Goal: Contribute content

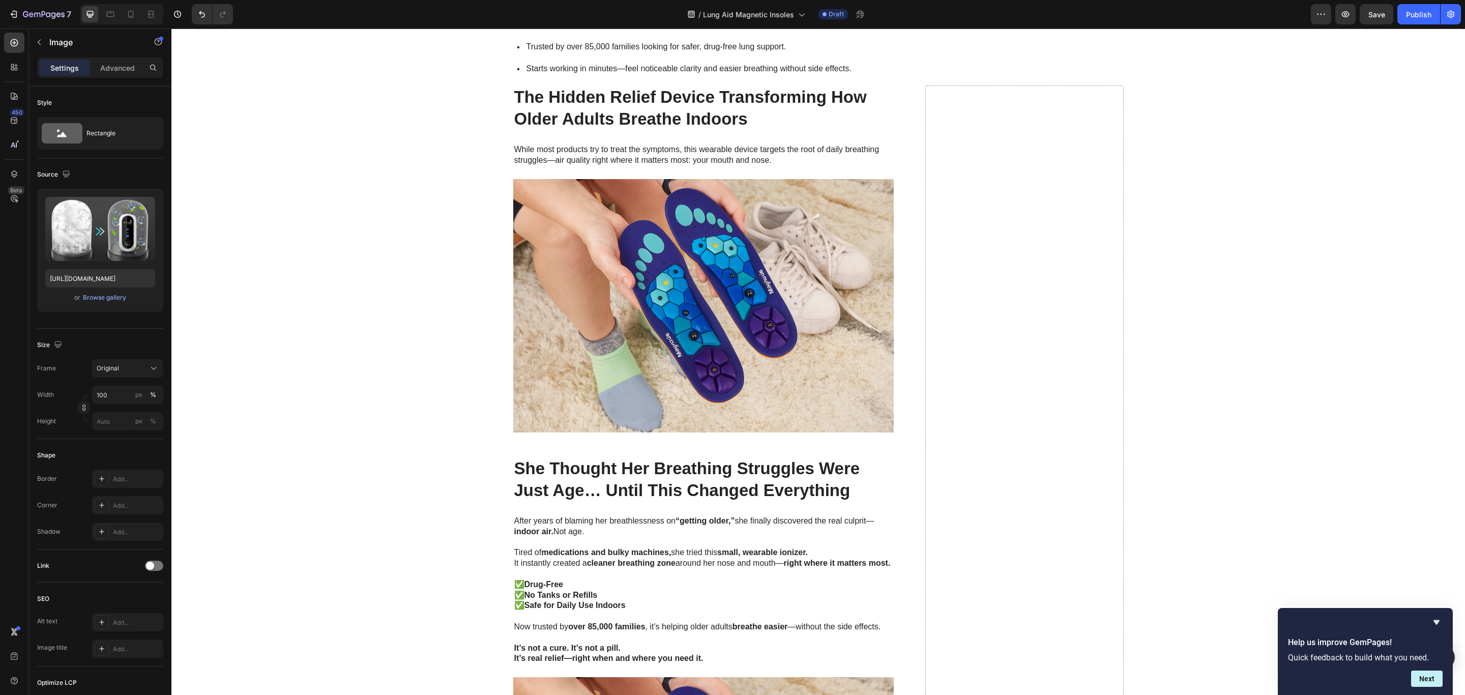
scroll to position [763, 0]
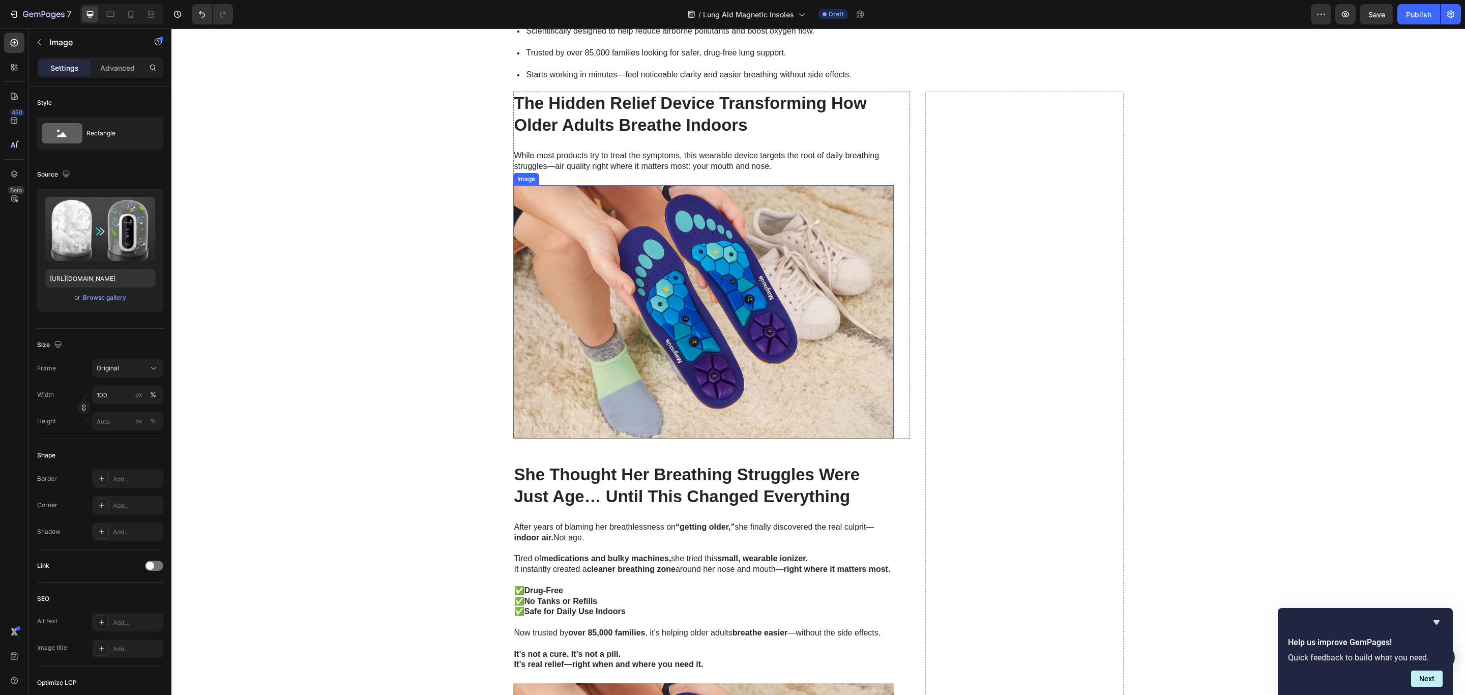
click at [714, 295] on img at bounding box center [703, 312] width 381 height 254
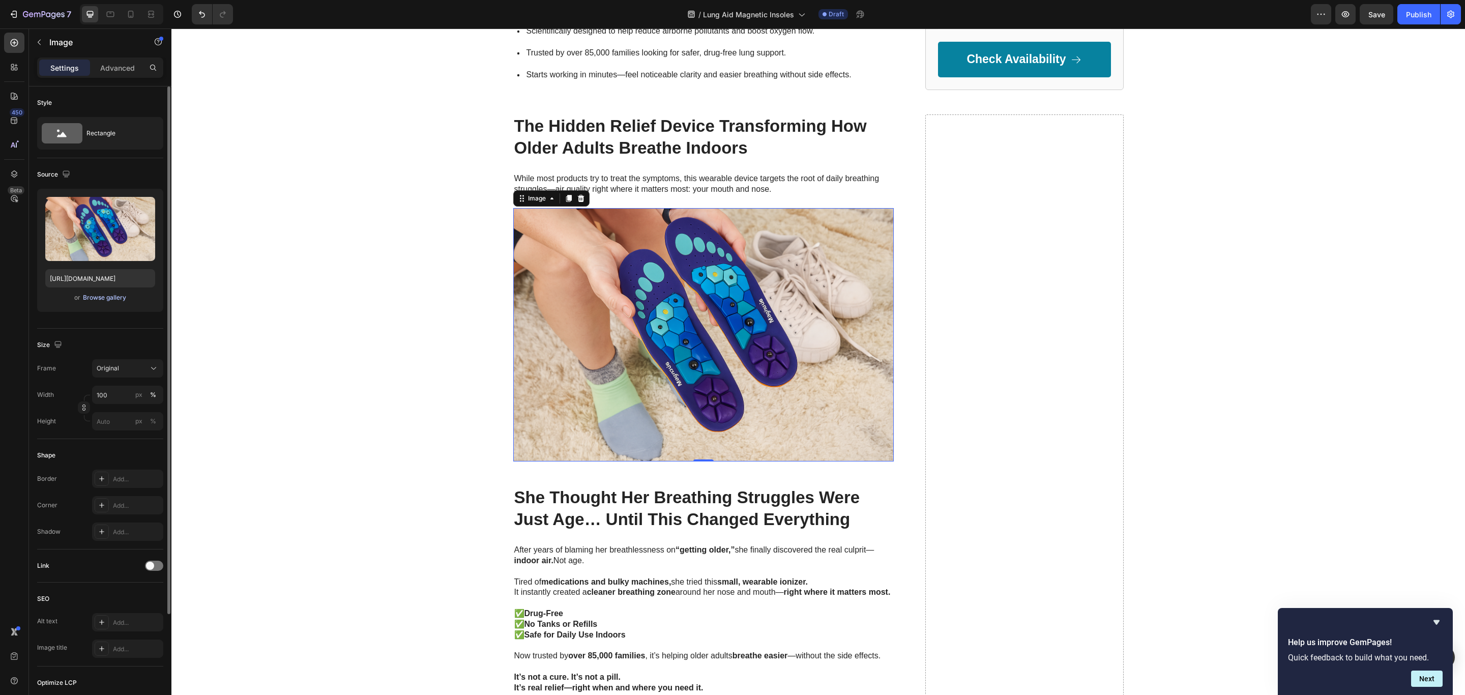
click at [90, 299] on div "Browse gallery" at bounding box center [104, 297] width 43 height 9
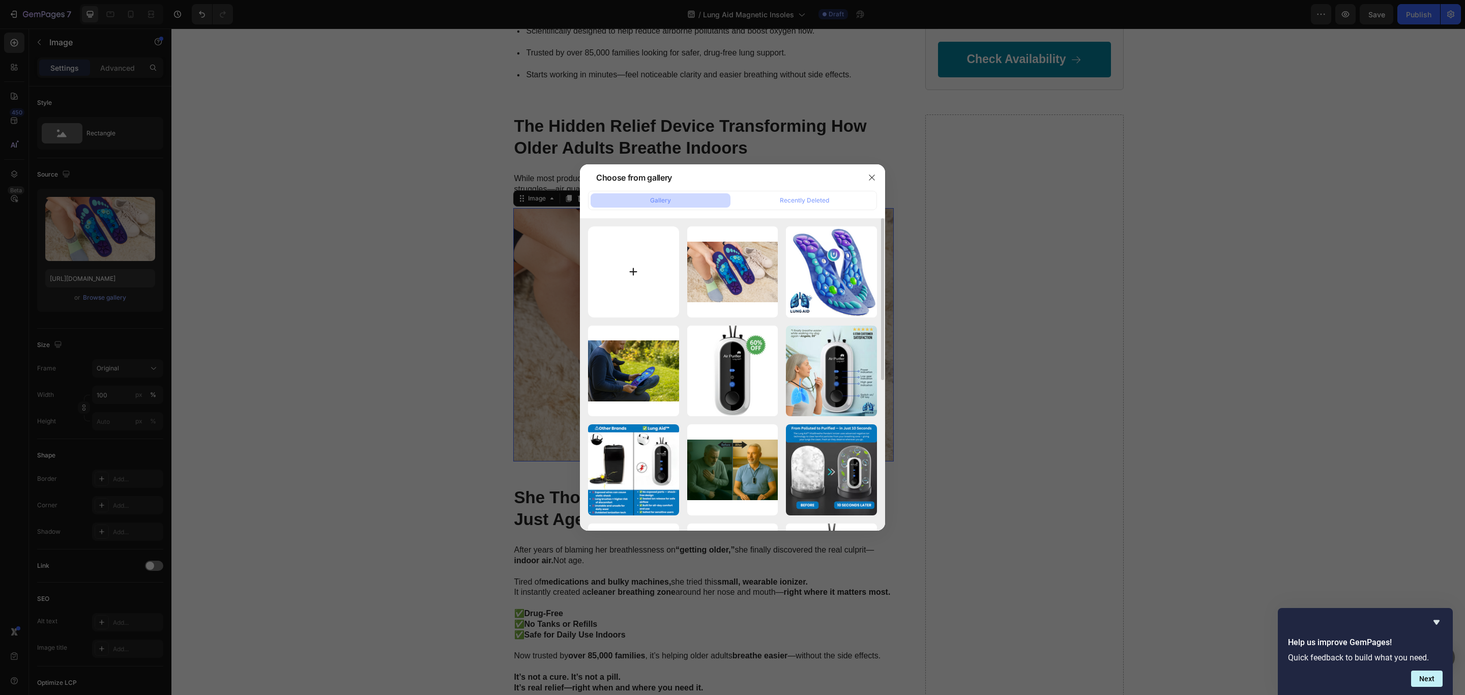
click at [637, 270] on input "file" at bounding box center [633, 271] width 91 height 91
type input "C:\fakepath\Portable & Convenient! - 2025-09-27T095151.092.png"
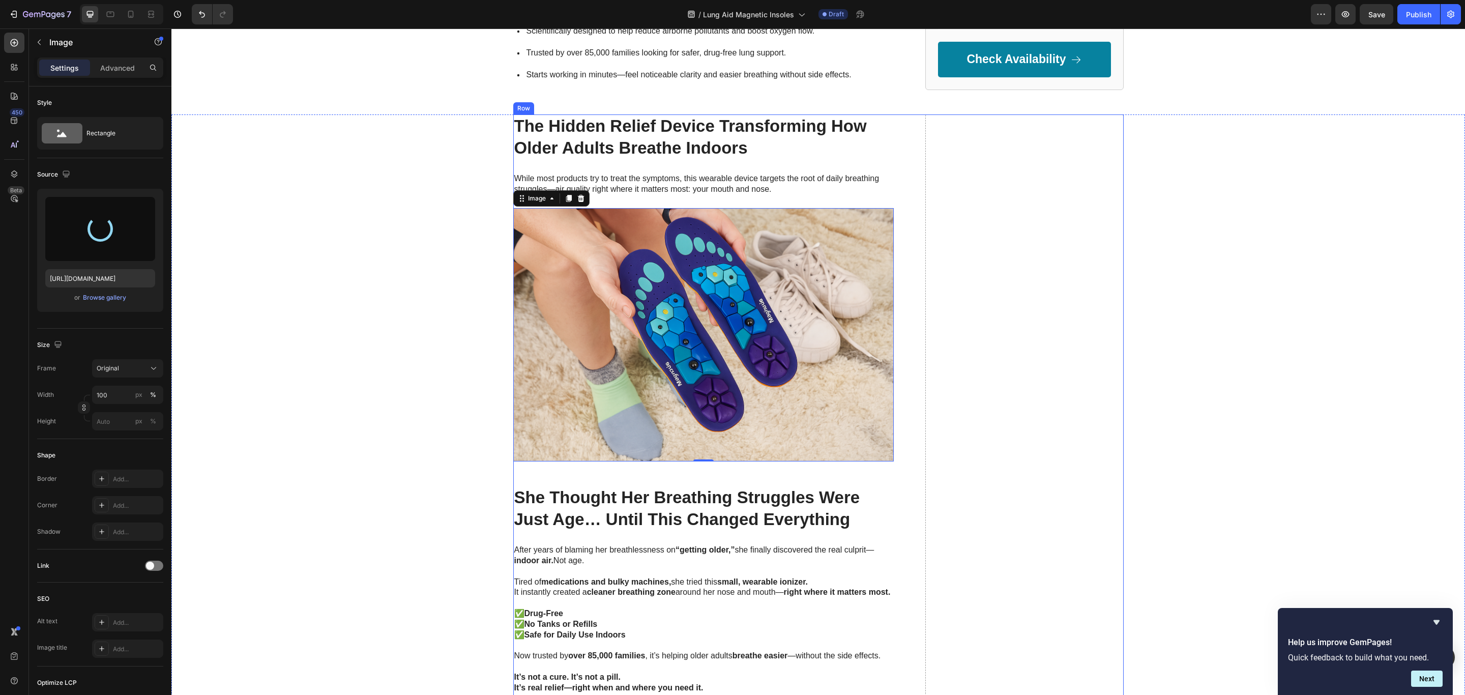
type input "[URL][DOMAIN_NAME]"
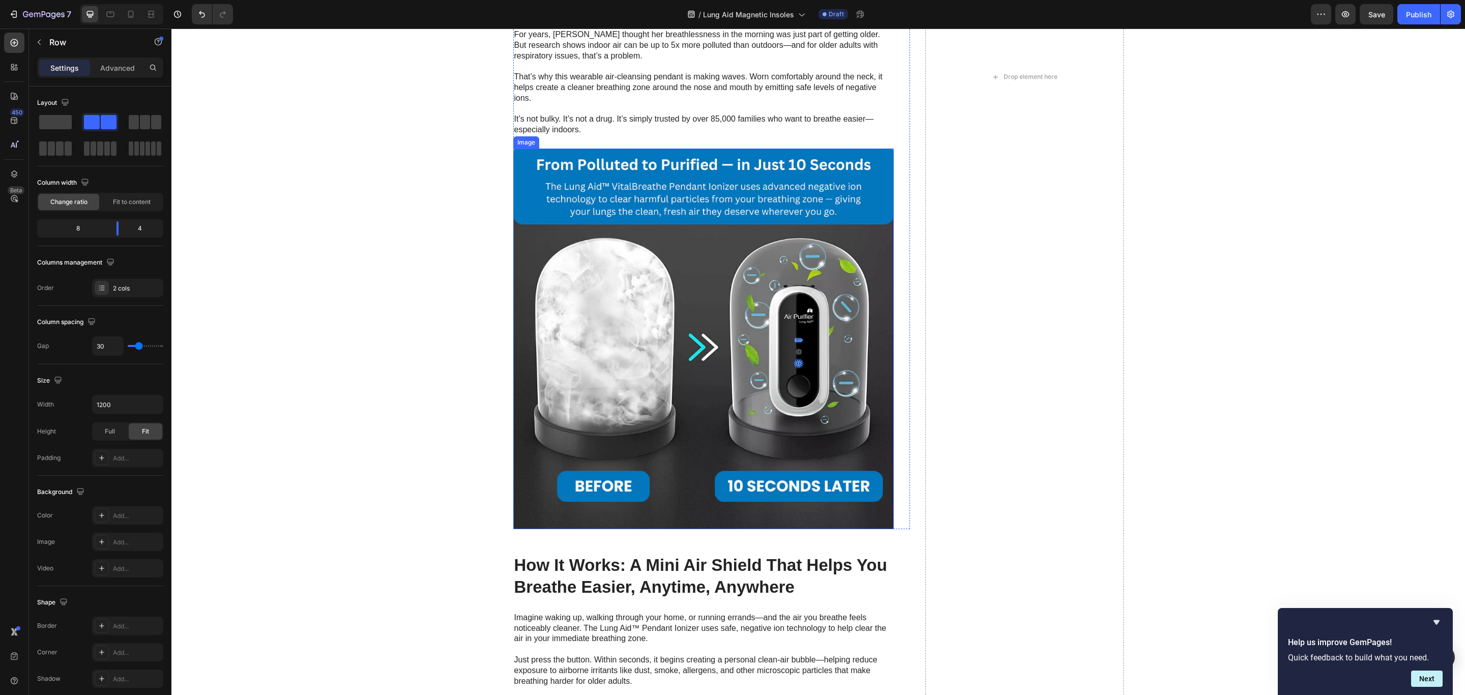
scroll to position [1908, 0]
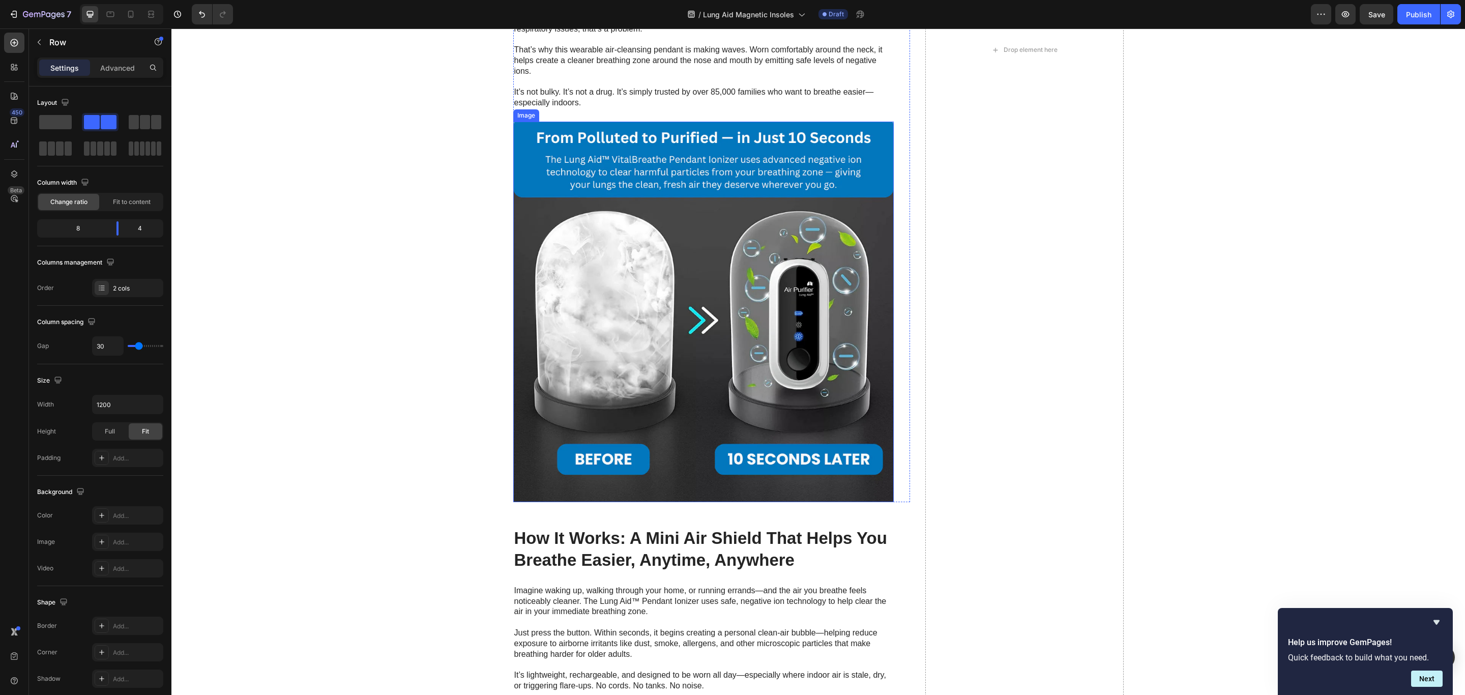
click at [643, 316] on img at bounding box center [703, 312] width 381 height 381
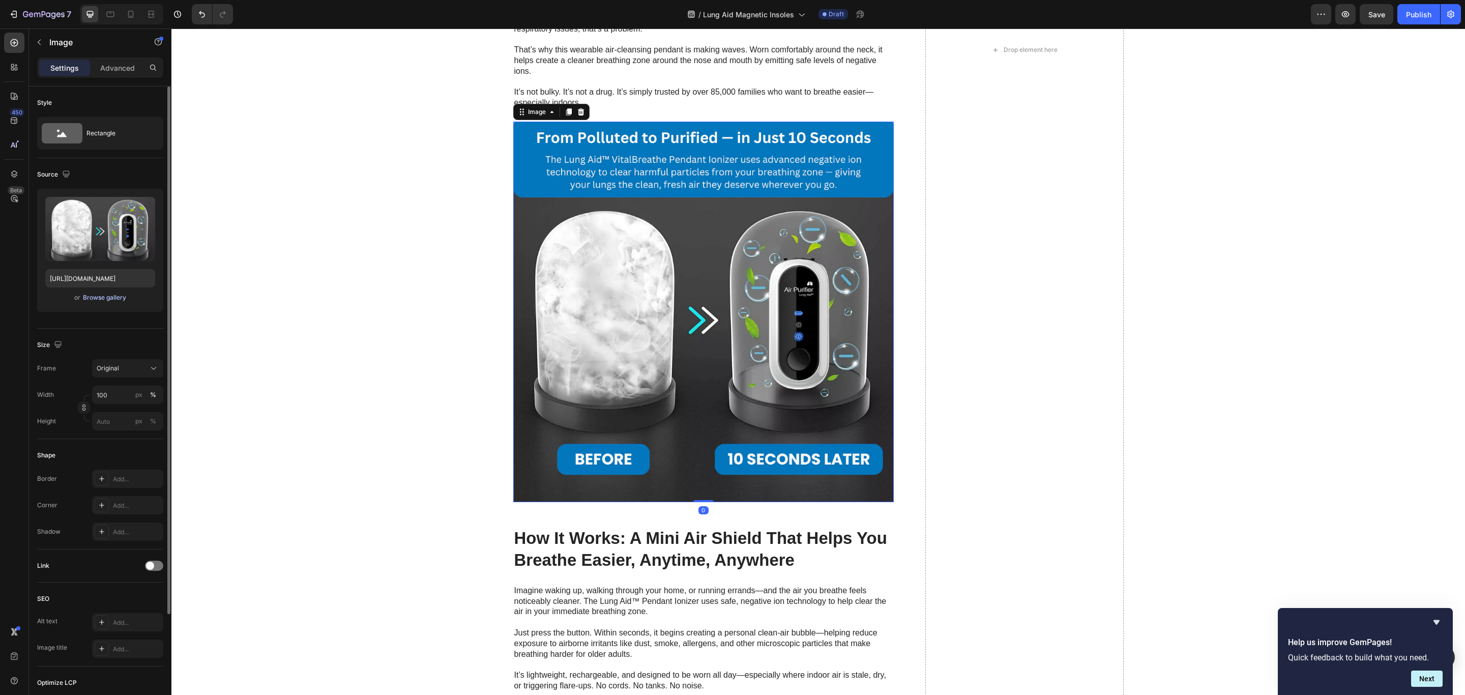
click at [98, 300] on div "Browse gallery" at bounding box center [104, 297] width 43 height 9
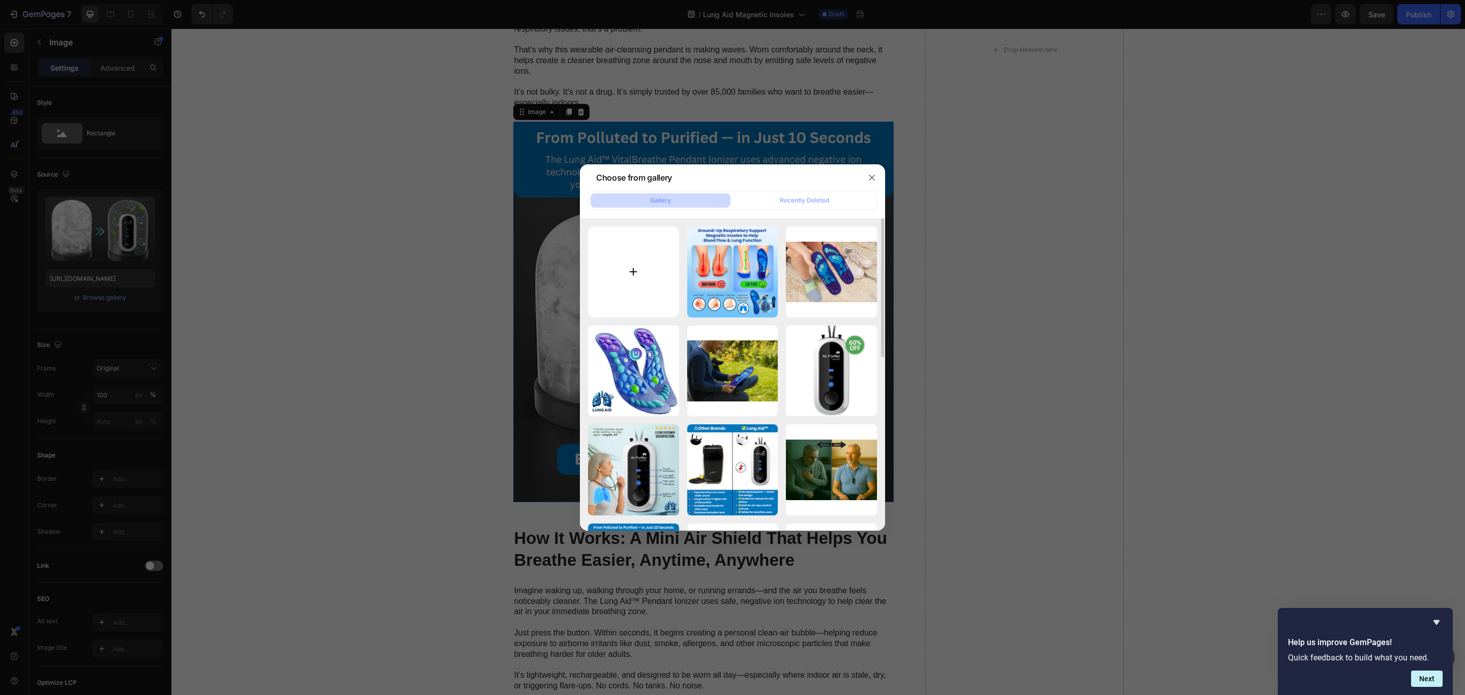
click at [637, 270] on input "file" at bounding box center [633, 271] width 91 height 91
type input "C:\fakepath\Portable & Convenient! - 2025-09-27T095151.092.png"
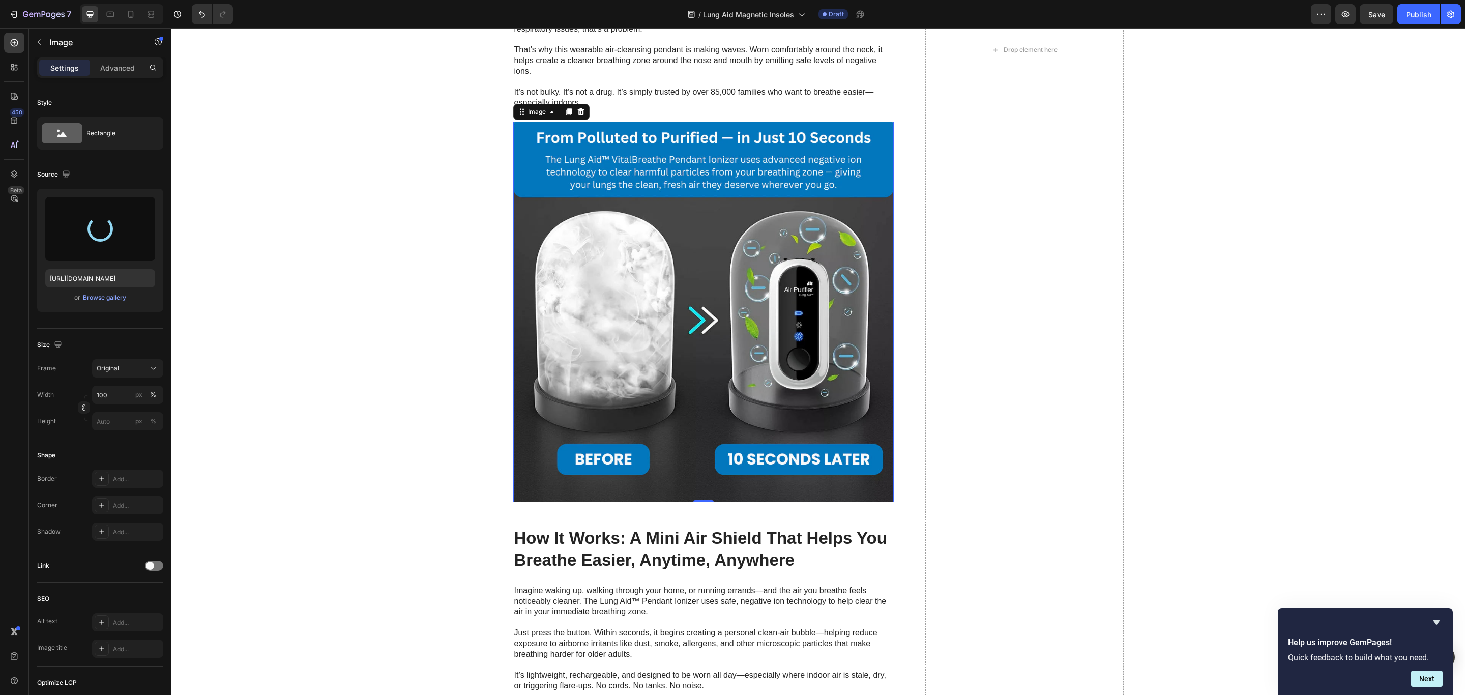
type input "[URL][DOMAIN_NAME]"
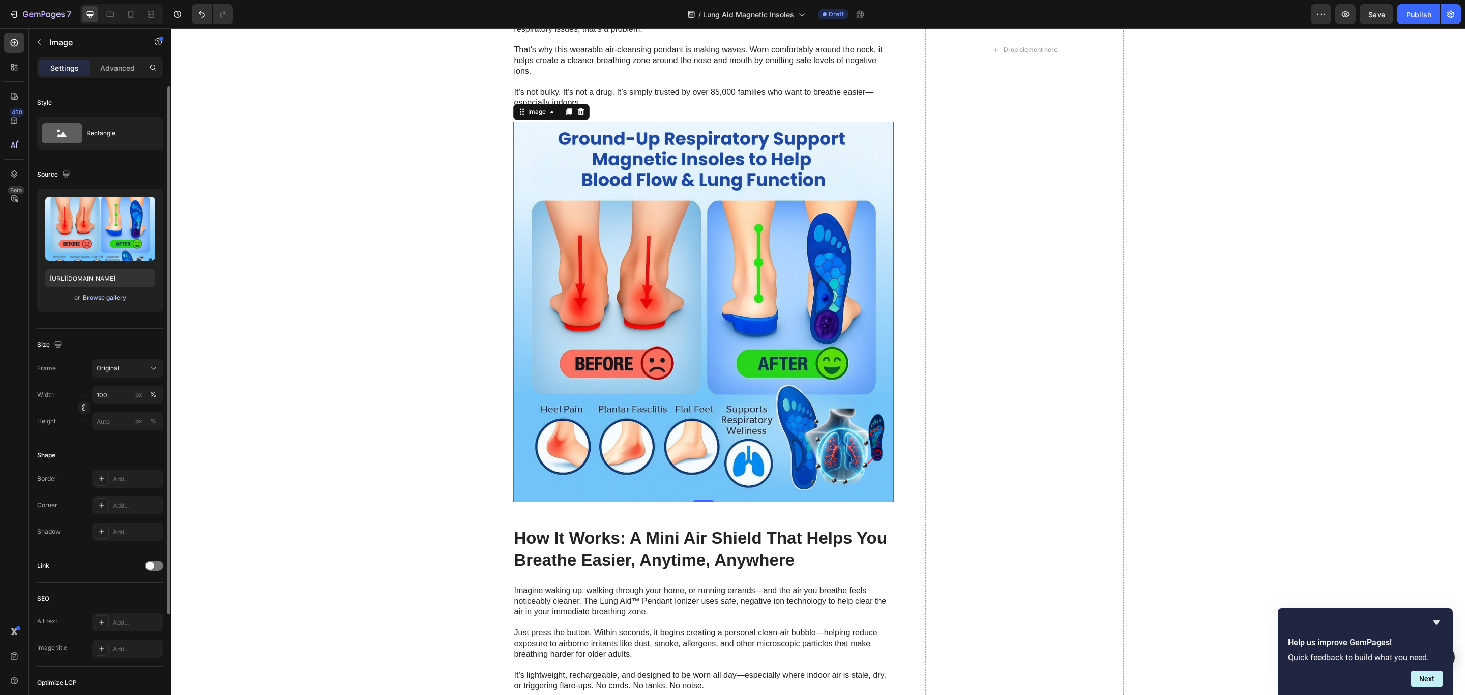
click at [87, 298] on div "Browse gallery" at bounding box center [104, 297] width 43 height 9
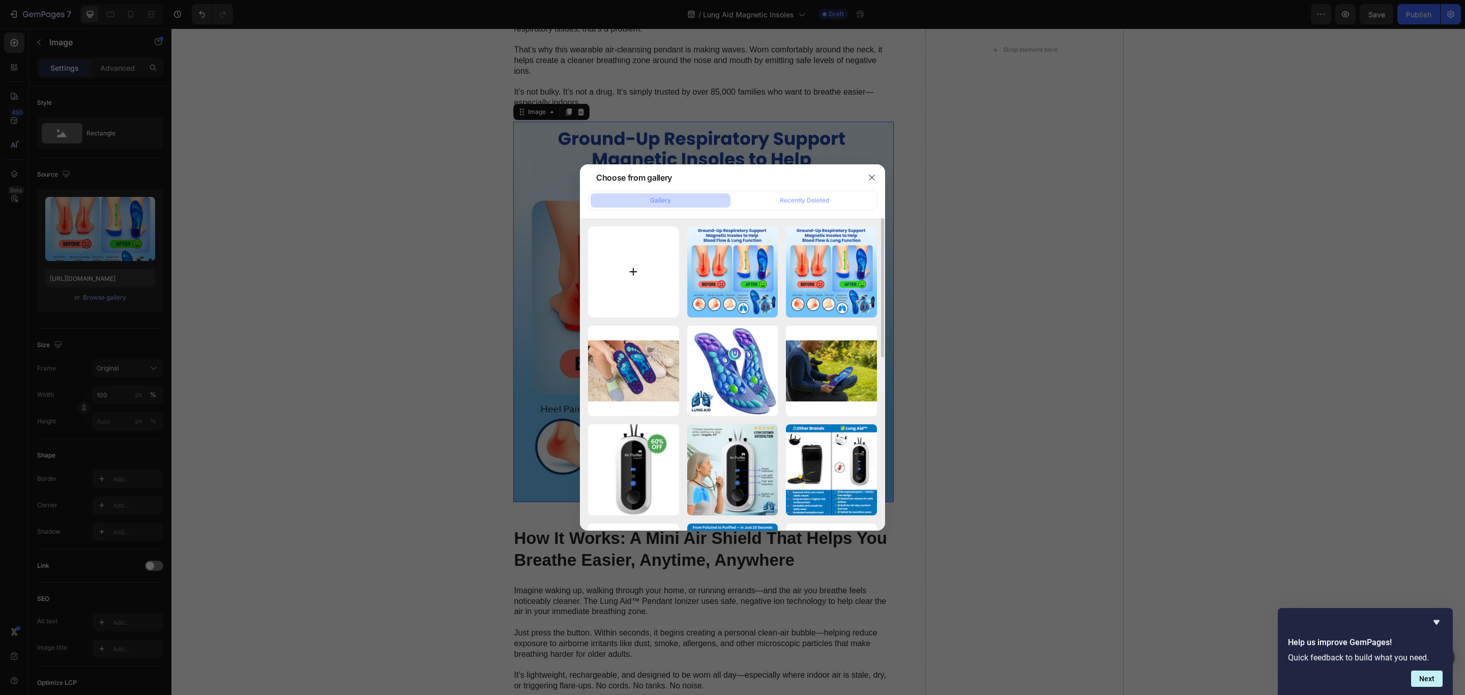
click at [641, 279] on input "file" at bounding box center [633, 271] width 91 height 91
type input "C:\fakepath\Science 1.webp"
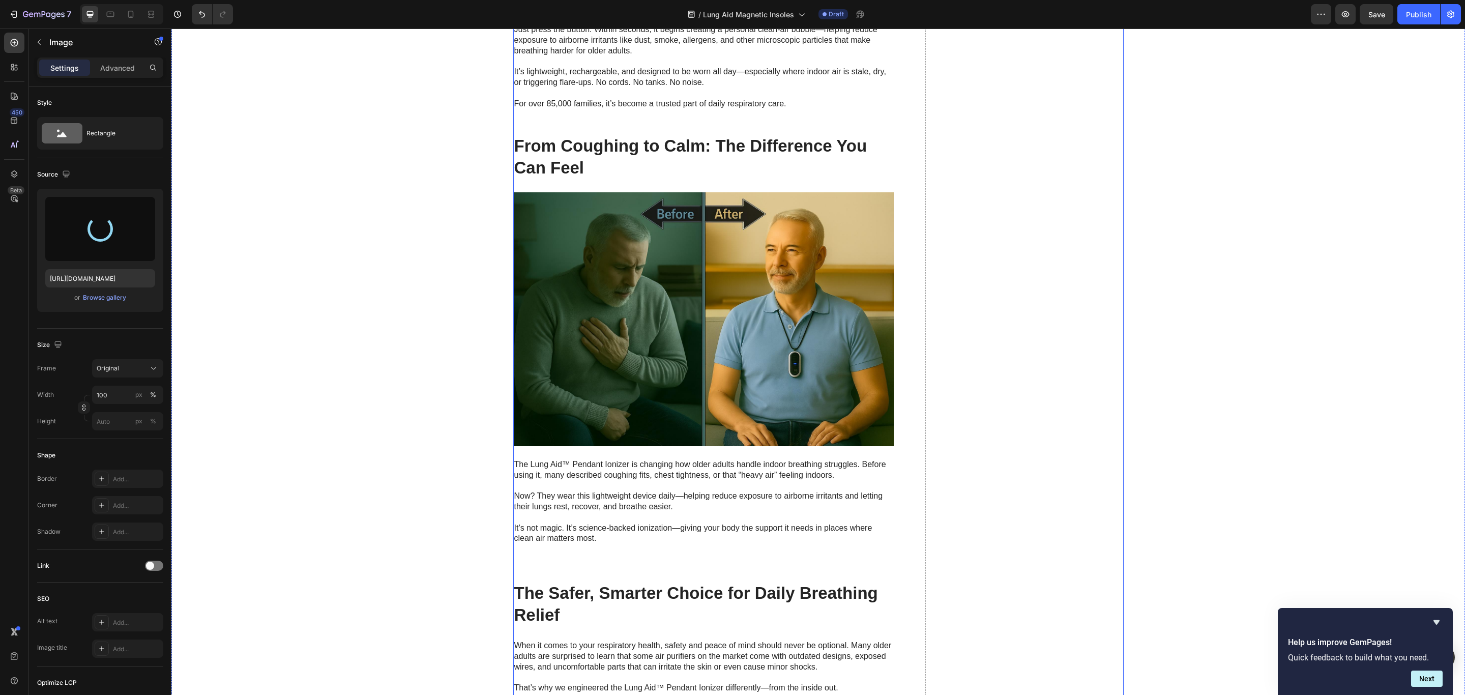
type input "[URL][DOMAIN_NAME]"
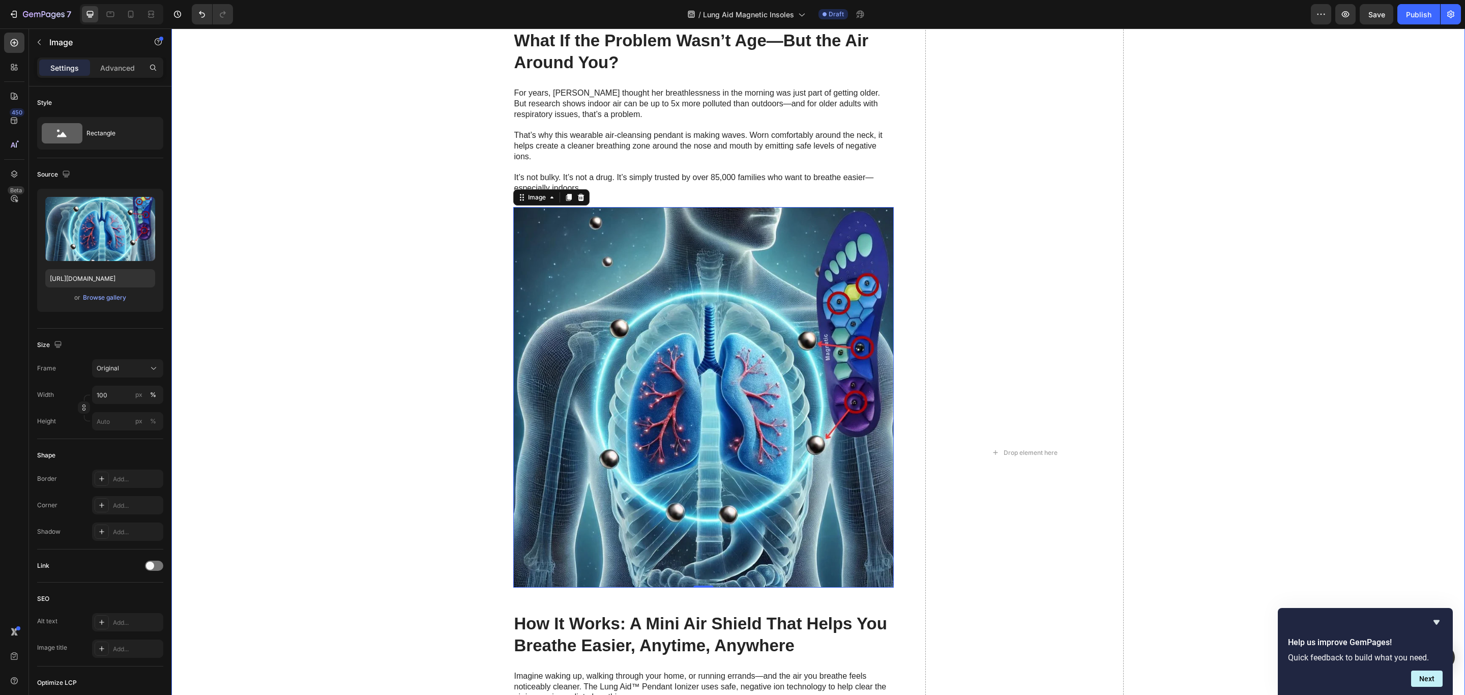
scroll to position [1755, 0]
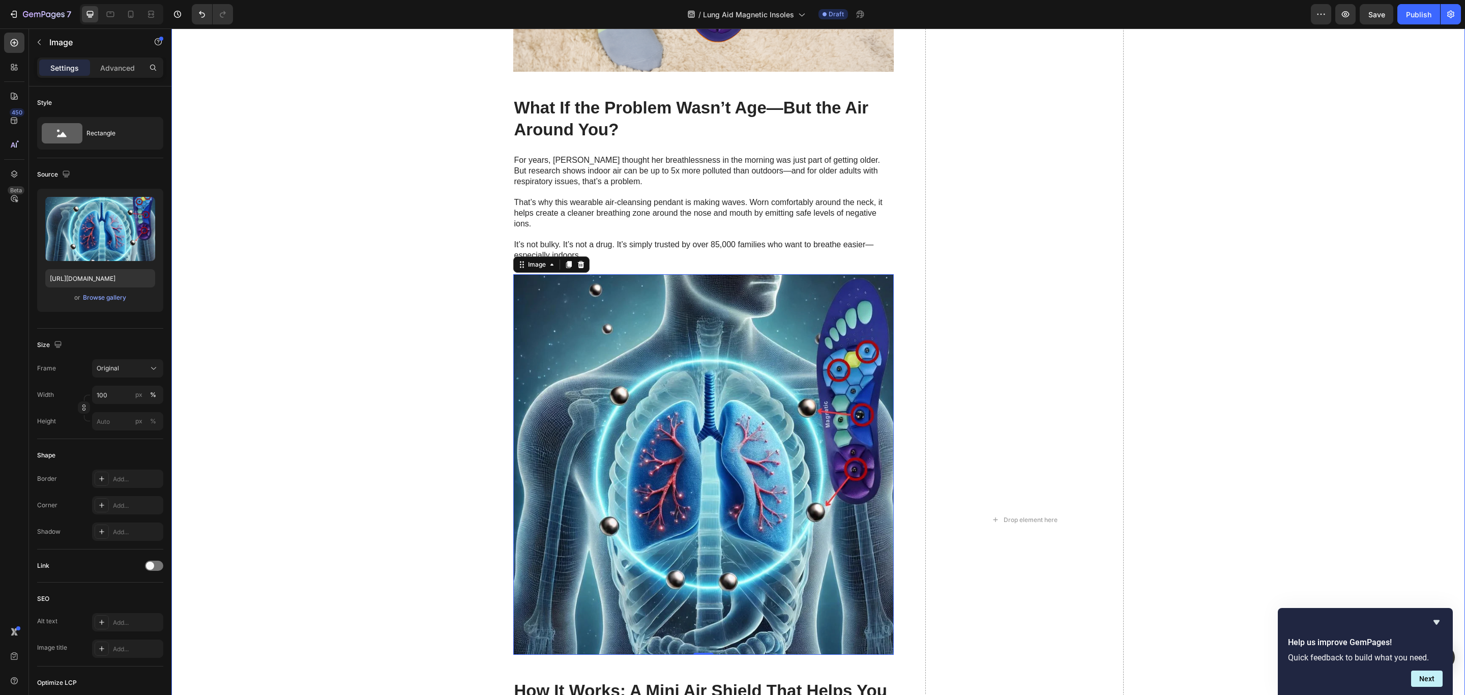
click at [1177, 345] on div "The Hidden Relief Device Transforming How Older Adults Breathe Indoors Heading …" at bounding box center [818, 534] width 1273 height 2868
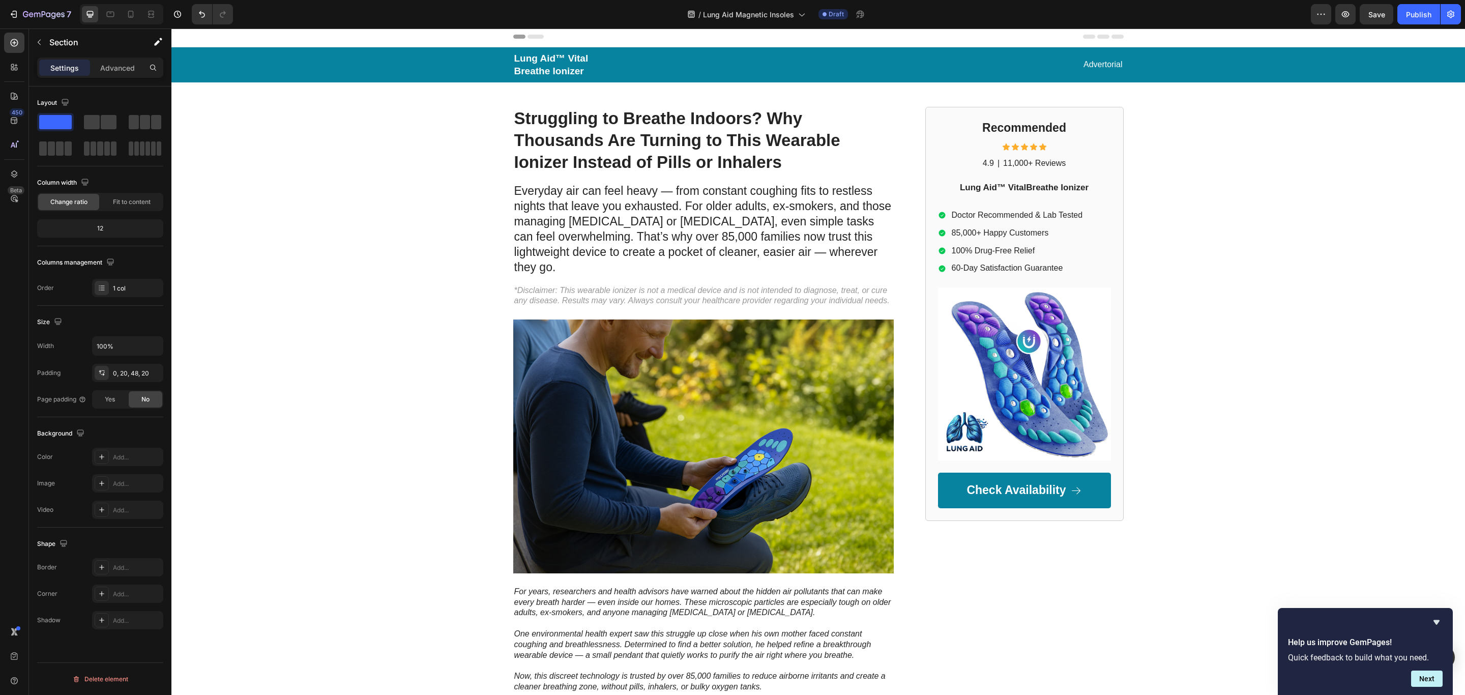
scroll to position [0, 0]
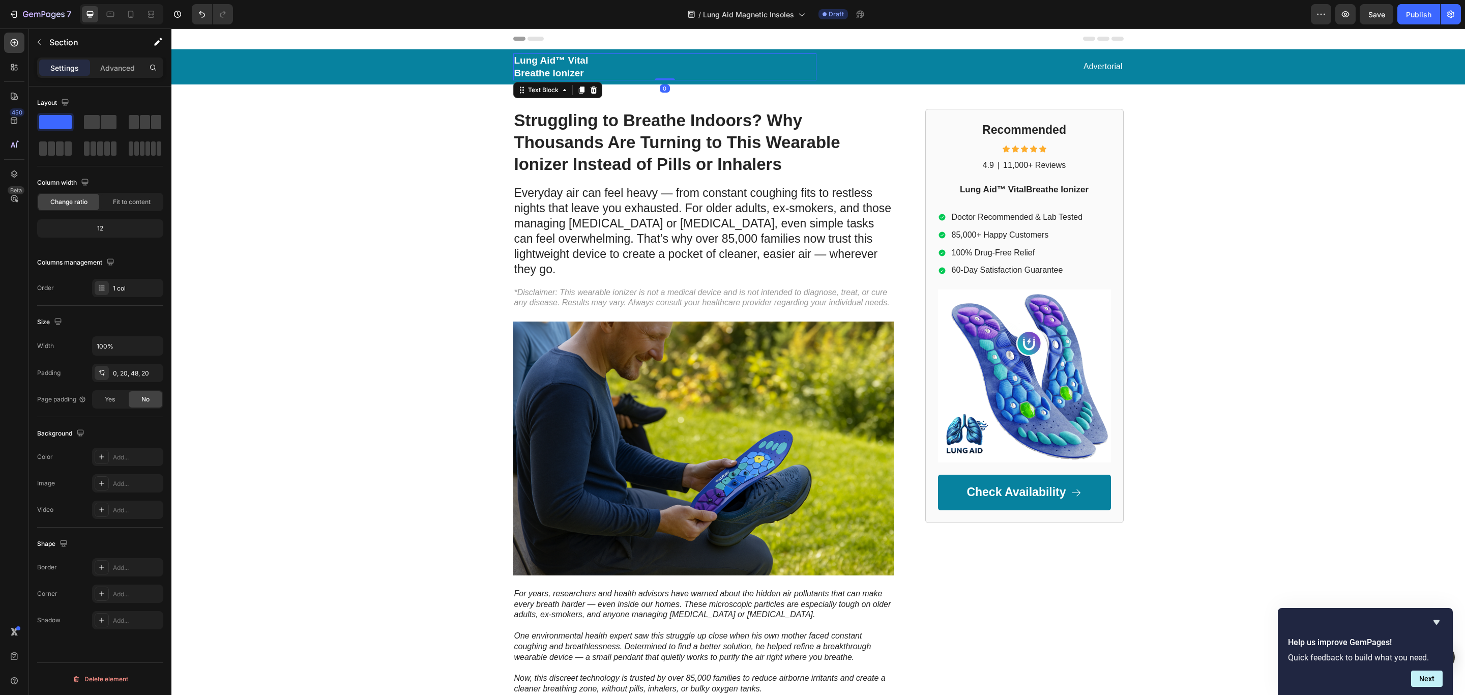
click at [585, 73] on p "Breathe Ionizer" at bounding box center [664, 73] width 301 height 13
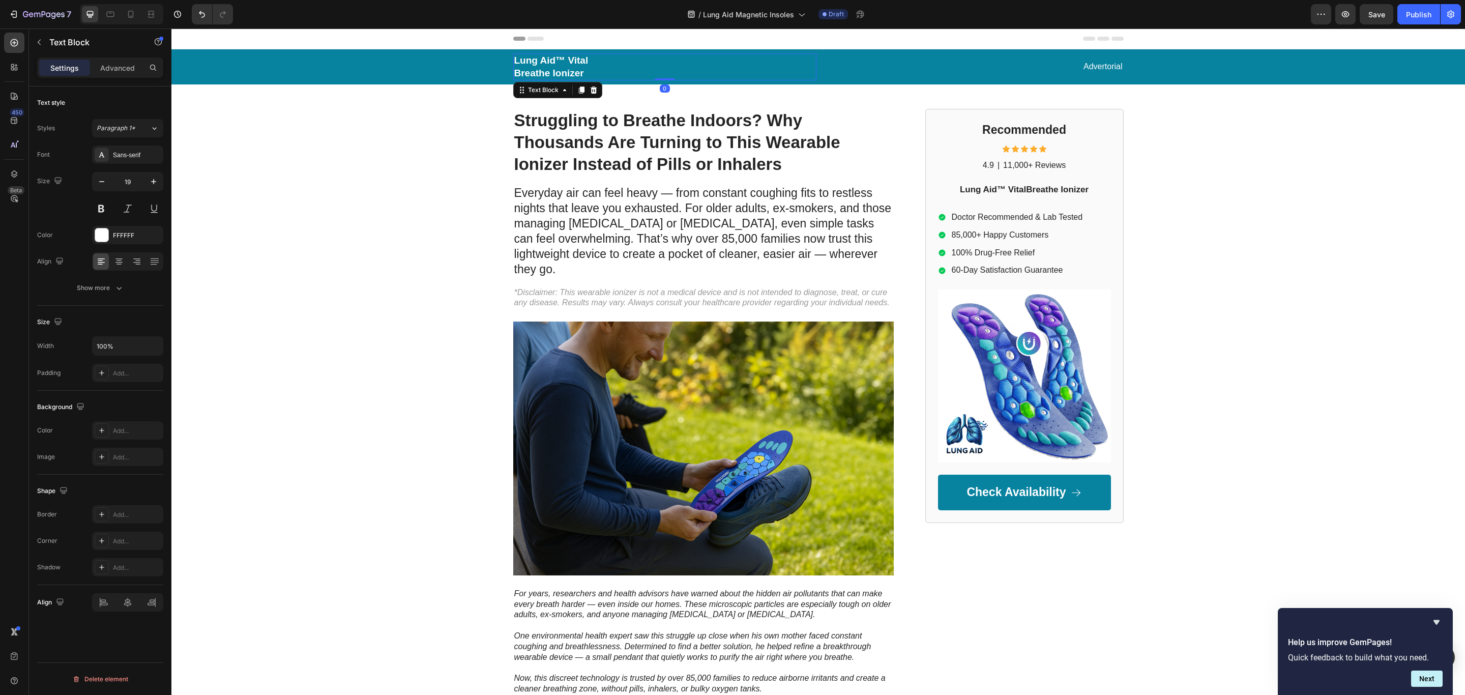
click at [574, 68] on p "Breathe Ionizer" at bounding box center [664, 73] width 301 height 13
click at [562, 64] on p "Lung Aid™ Vital" at bounding box center [664, 60] width 301 height 13
click at [561, 72] on p "Breathe Ionizer" at bounding box center [664, 73] width 301 height 13
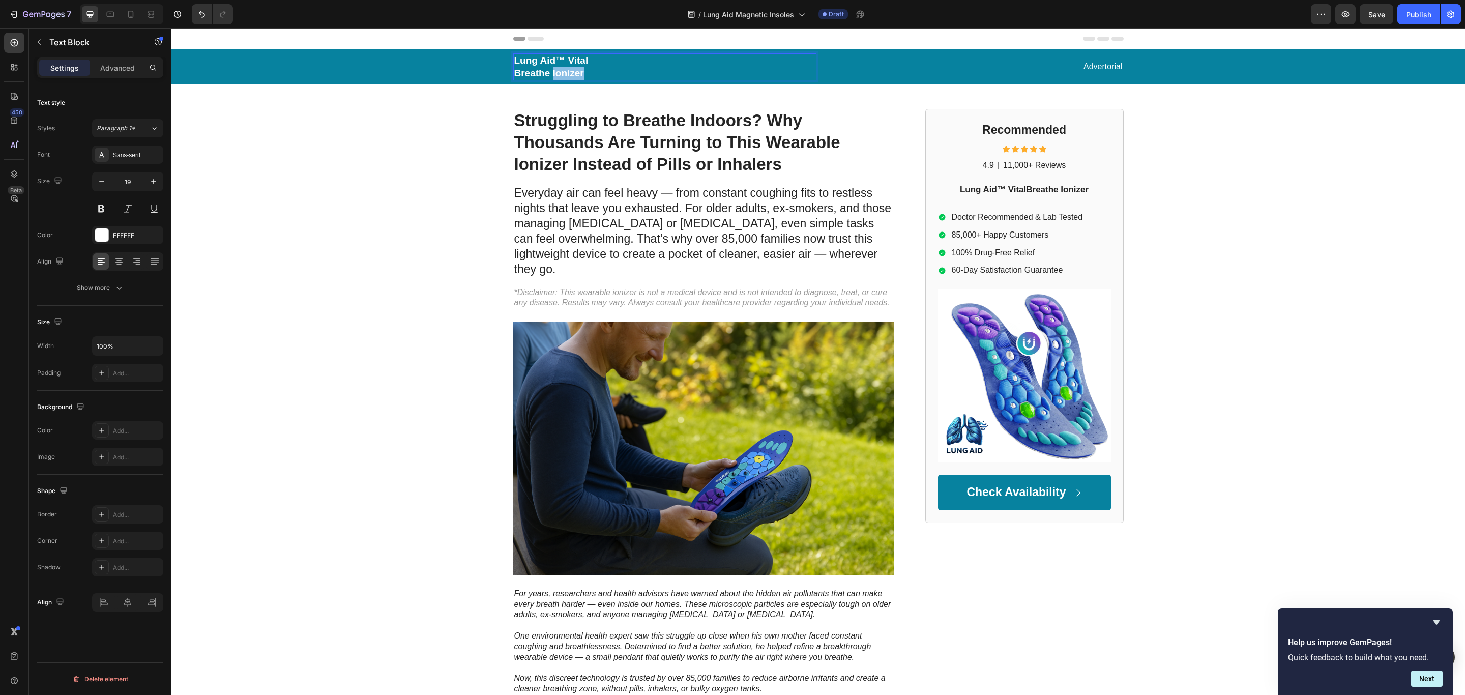
click at [561, 72] on p "Breathe Ionizer" at bounding box center [664, 73] width 301 height 13
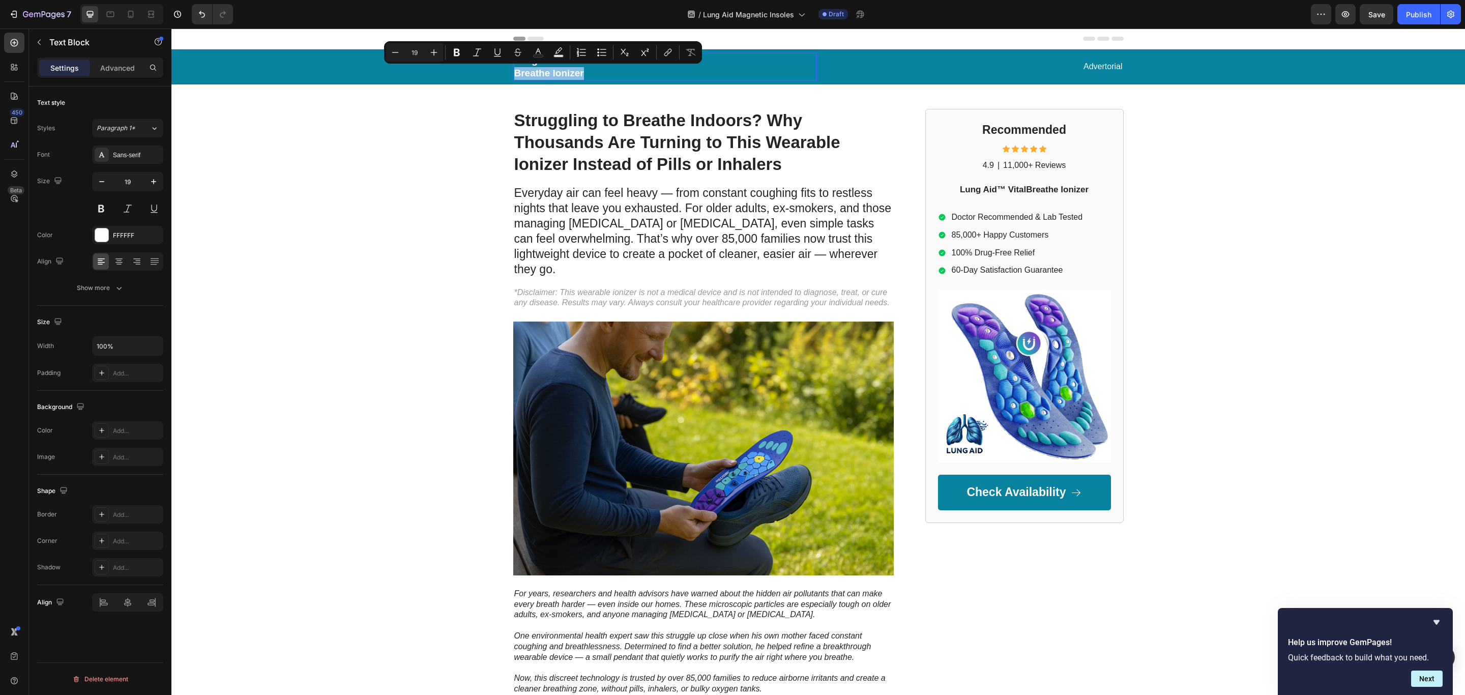
click at [566, 69] on p "Breathe Ionizer" at bounding box center [664, 73] width 301 height 13
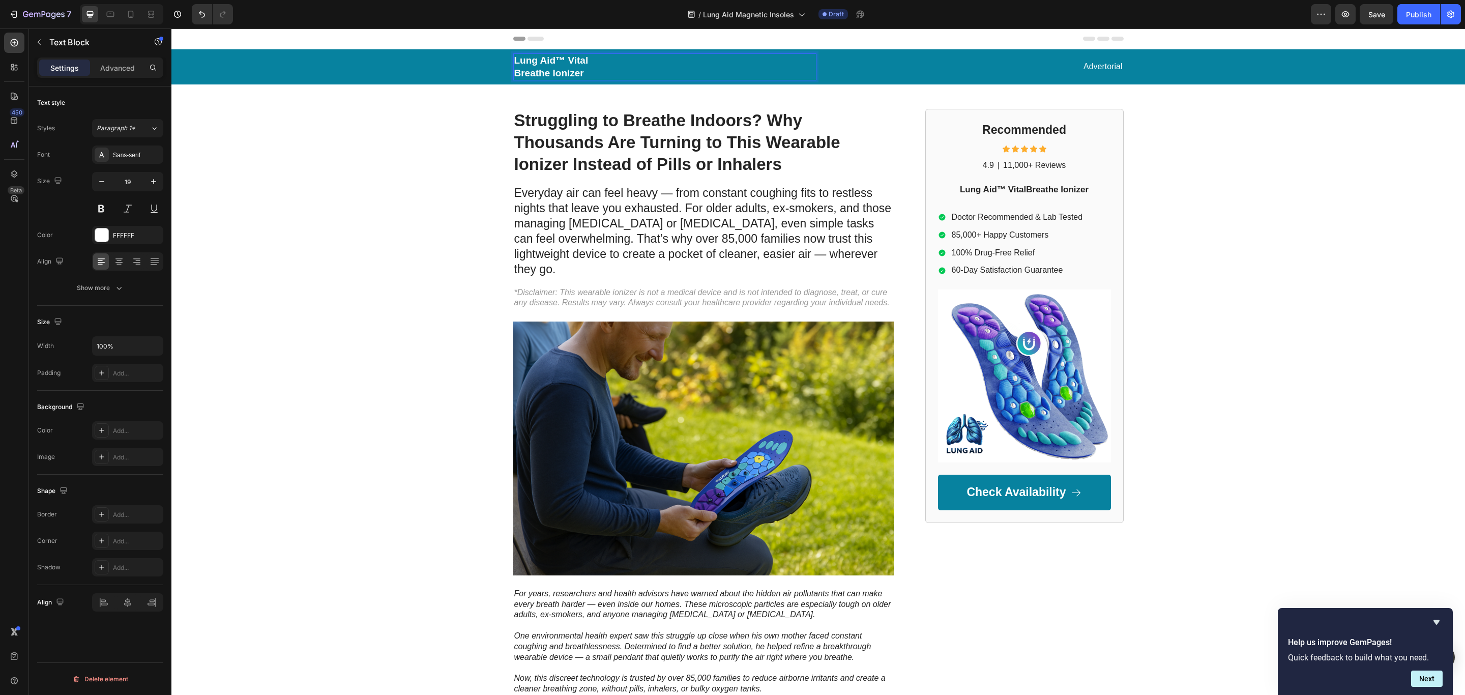
click at [564, 66] on p "Lung Aid™ Vital" at bounding box center [664, 60] width 301 height 13
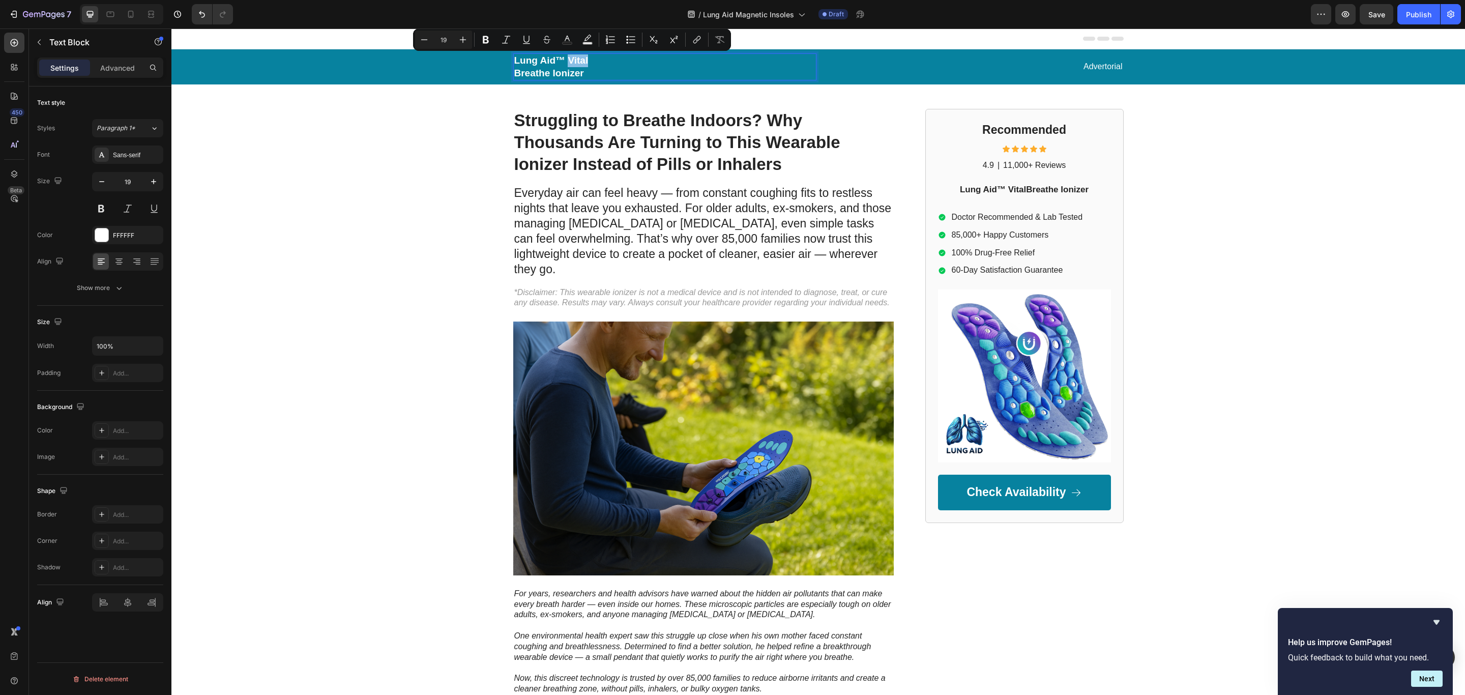
click at [564, 66] on p "Lung Aid™ Vital" at bounding box center [664, 60] width 301 height 13
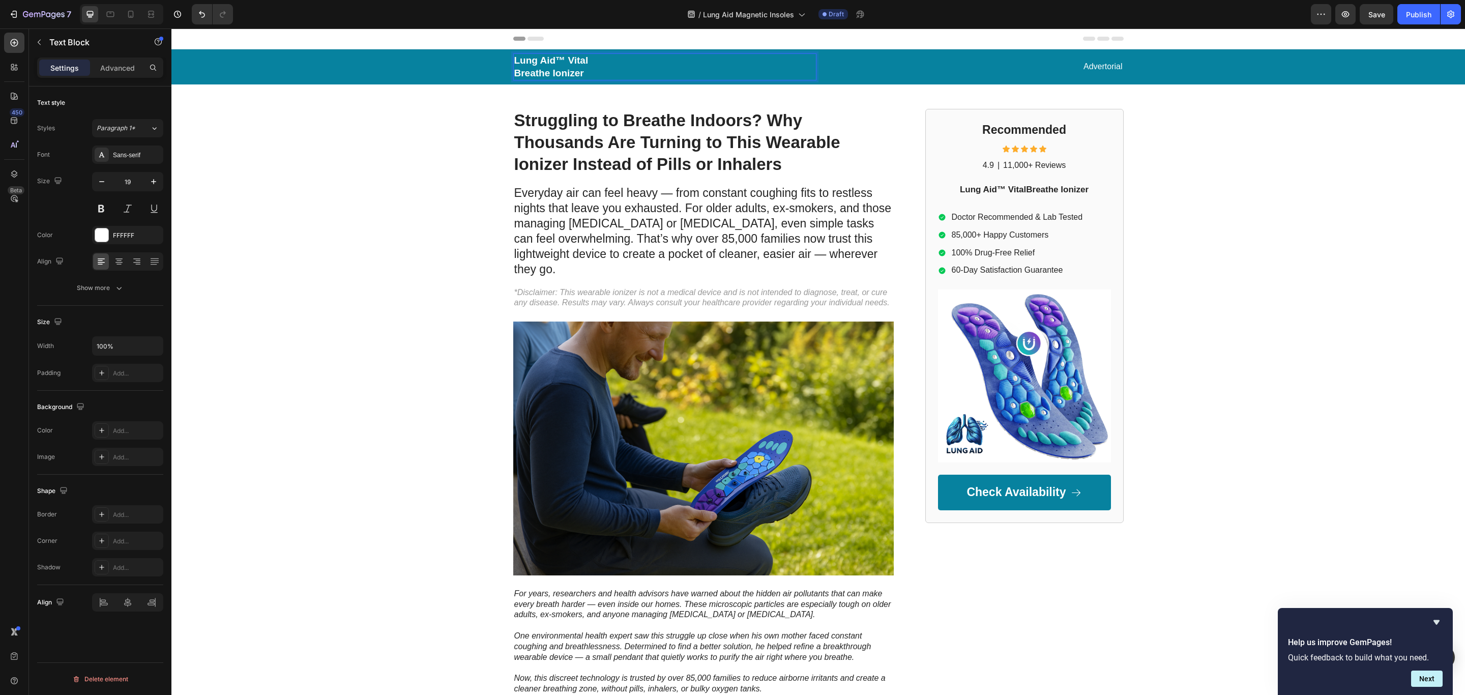
click at [561, 58] on p "Lung Aid™ Vital" at bounding box center [664, 60] width 301 height 13
click at [569, 60] on p "Lung Aid™ Vital" at bounding box center [664, 60] width 301 height 13
click at [566, 73] on p "Breathe Ionizer" at bounding box center [664, 73] width 301 height 13
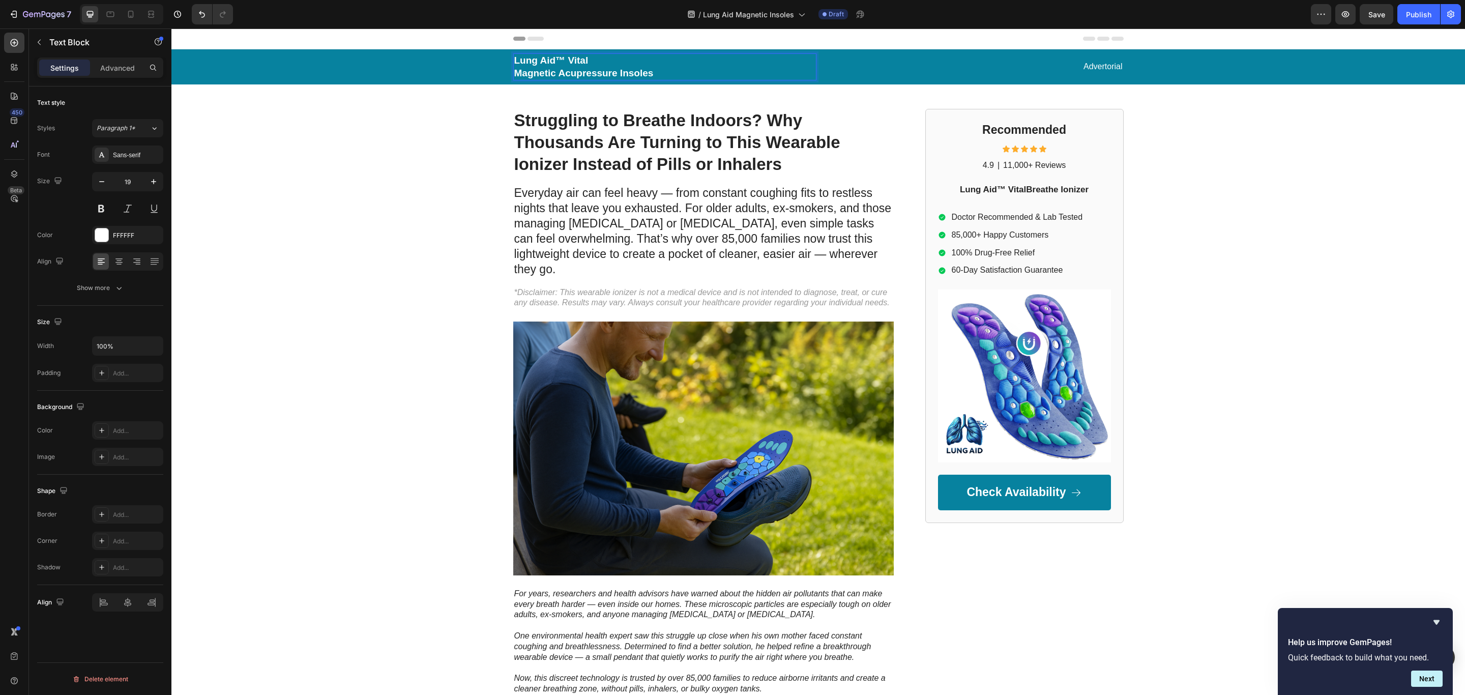
click at [576, 56] on p "Lung Aid™ Vital" at bounding box center [664, 60] width 301 height 13
click at [514, 71] on p "Magnetic Acupressure Insoles" at bounding box center [664, 73] width 301 height 13
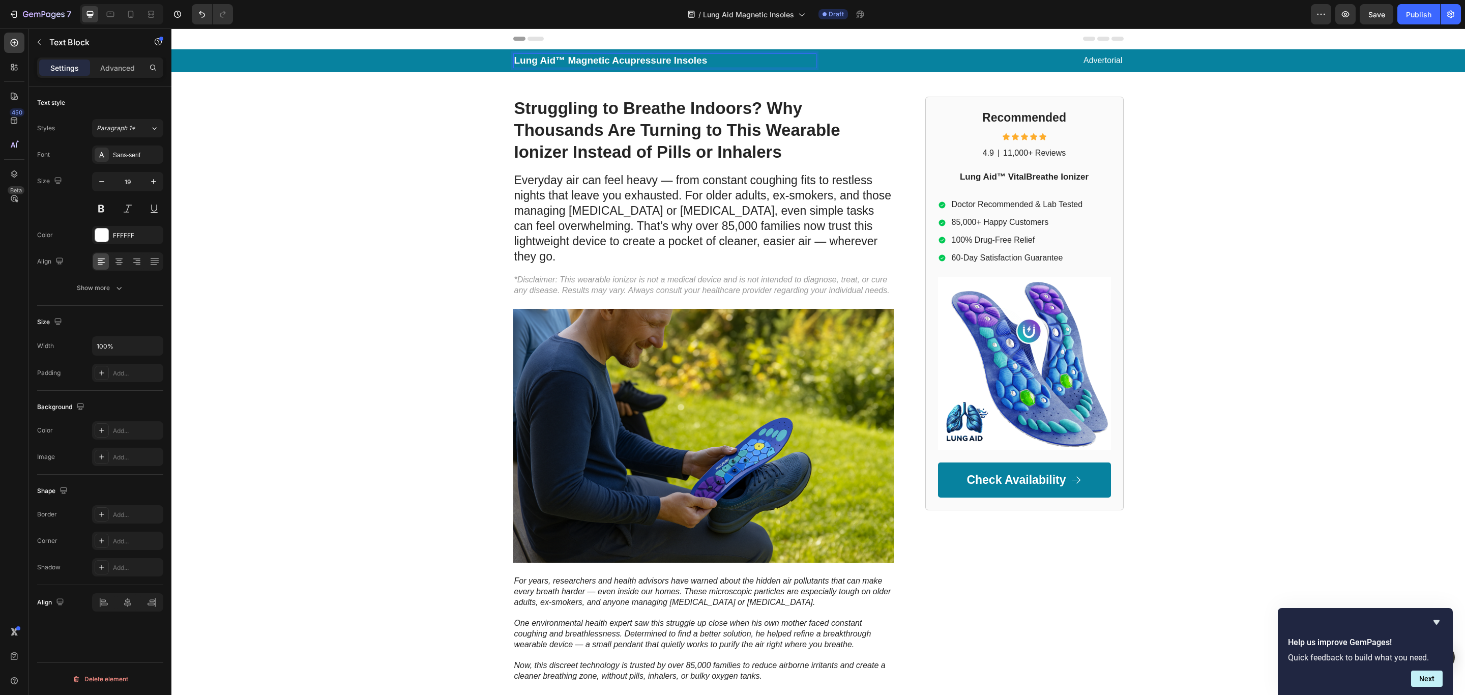
click at [764, 62] on p "Lung Aid™ Magnetic Acupressure Insoles" at bounding box center [664, 60] width 301 height 13
click at [1369, 17] on span "Save" at bounding box center [1376, 14] width 17 height 9
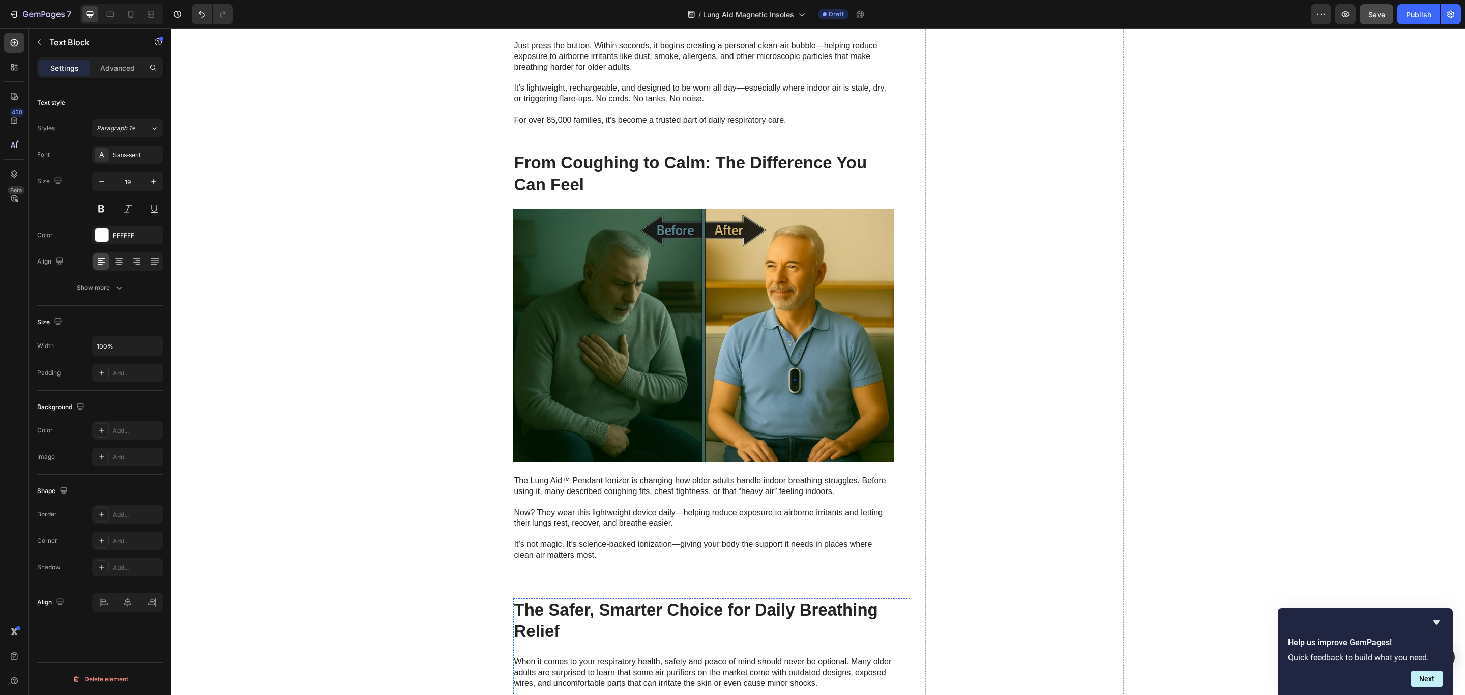
scroll to position [2442, 0]
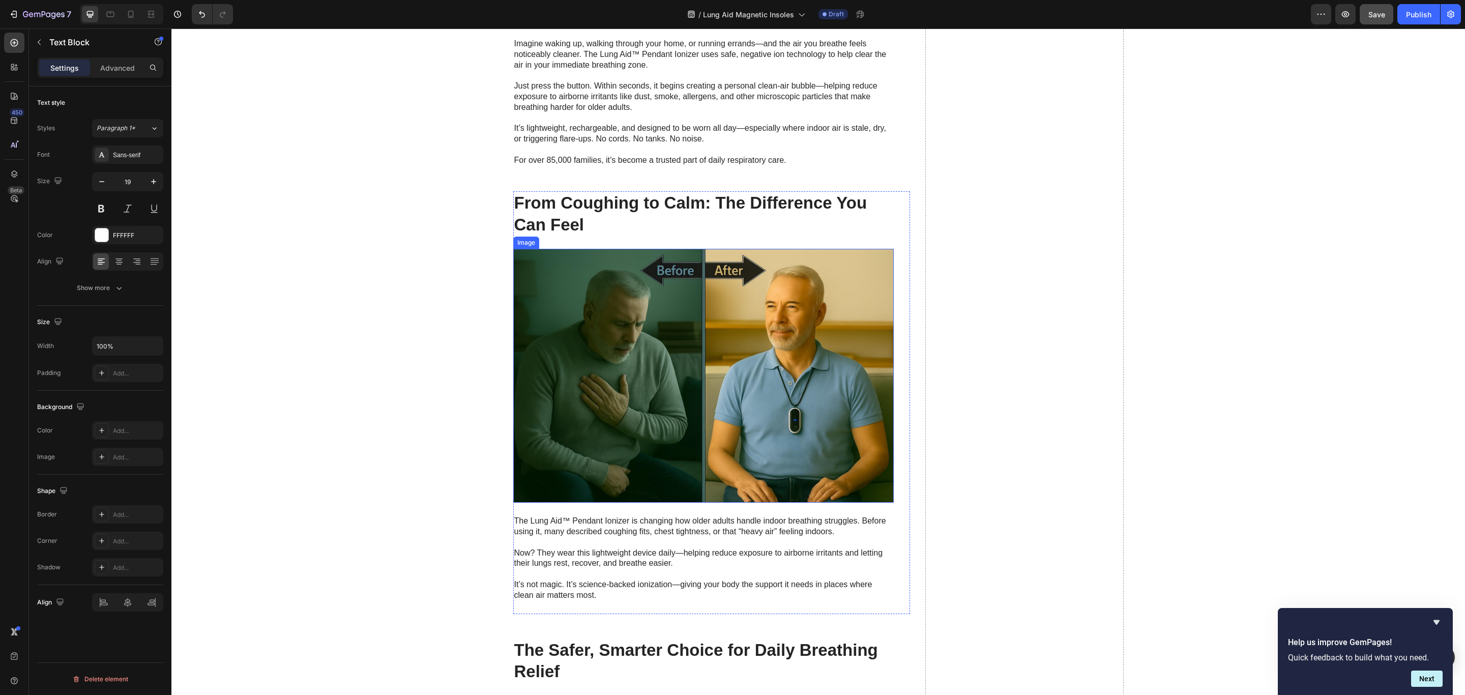
click at [707, 319] on img at bounding box center [703, 376] width 381 height 254
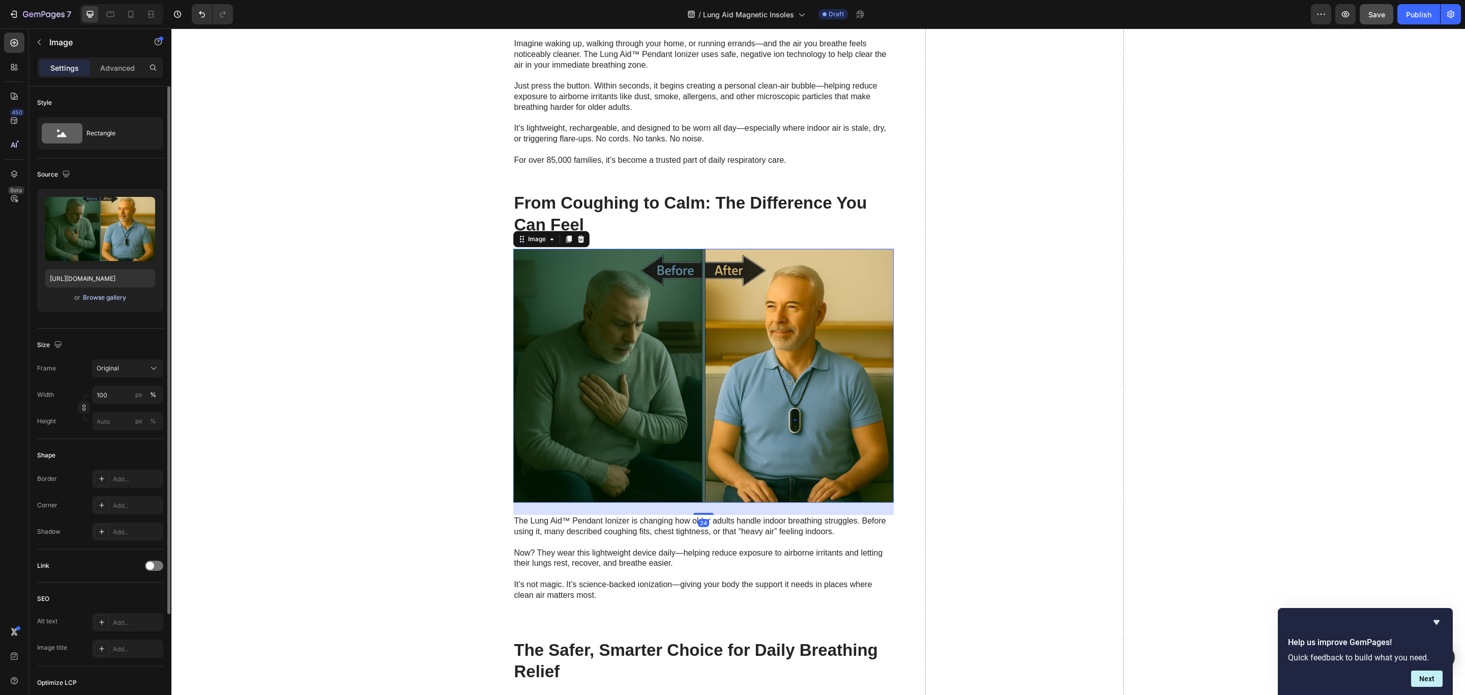
click at [105, 299] on div "Browse gallery" at bounding box center [104, 297] width 43 height 9
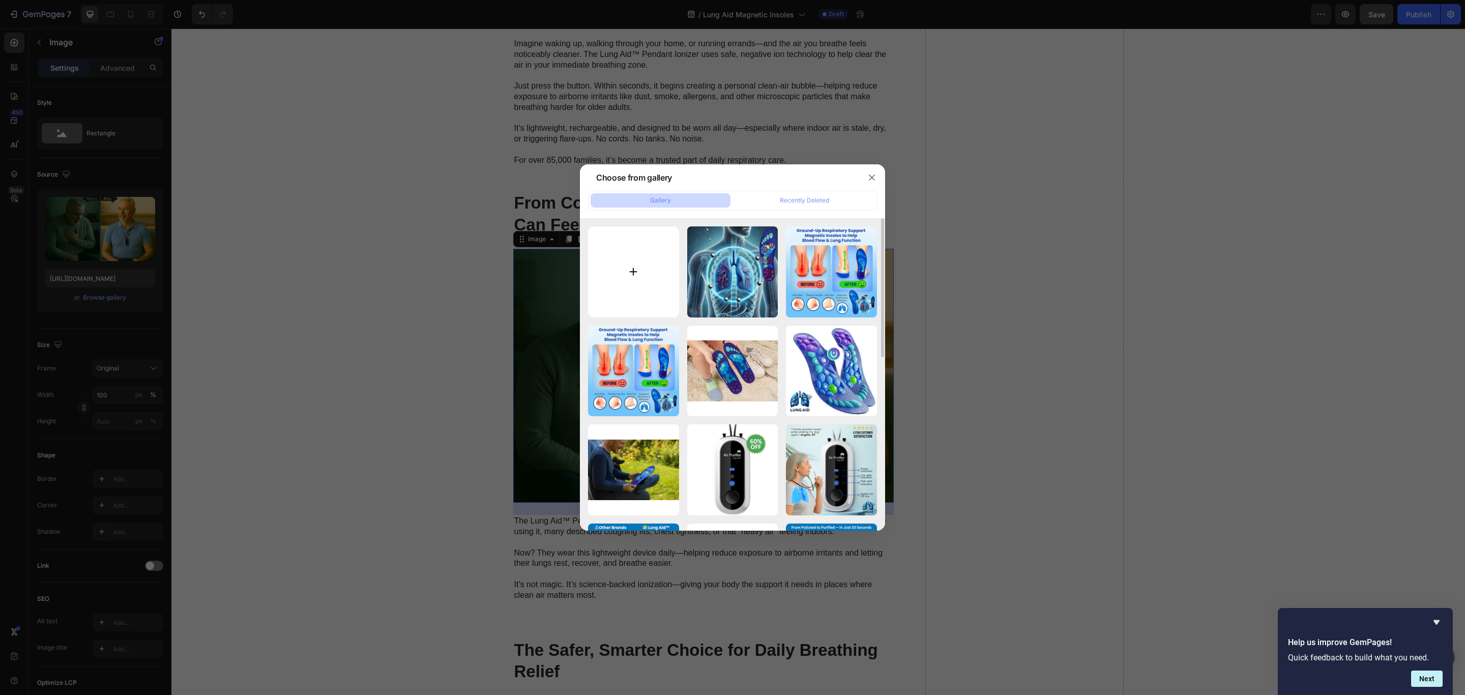
click at [629, 275] on input "file" at bounding box center [633, 271] width 91 height 91
type input "C:\fakepath\Colage Review.png"
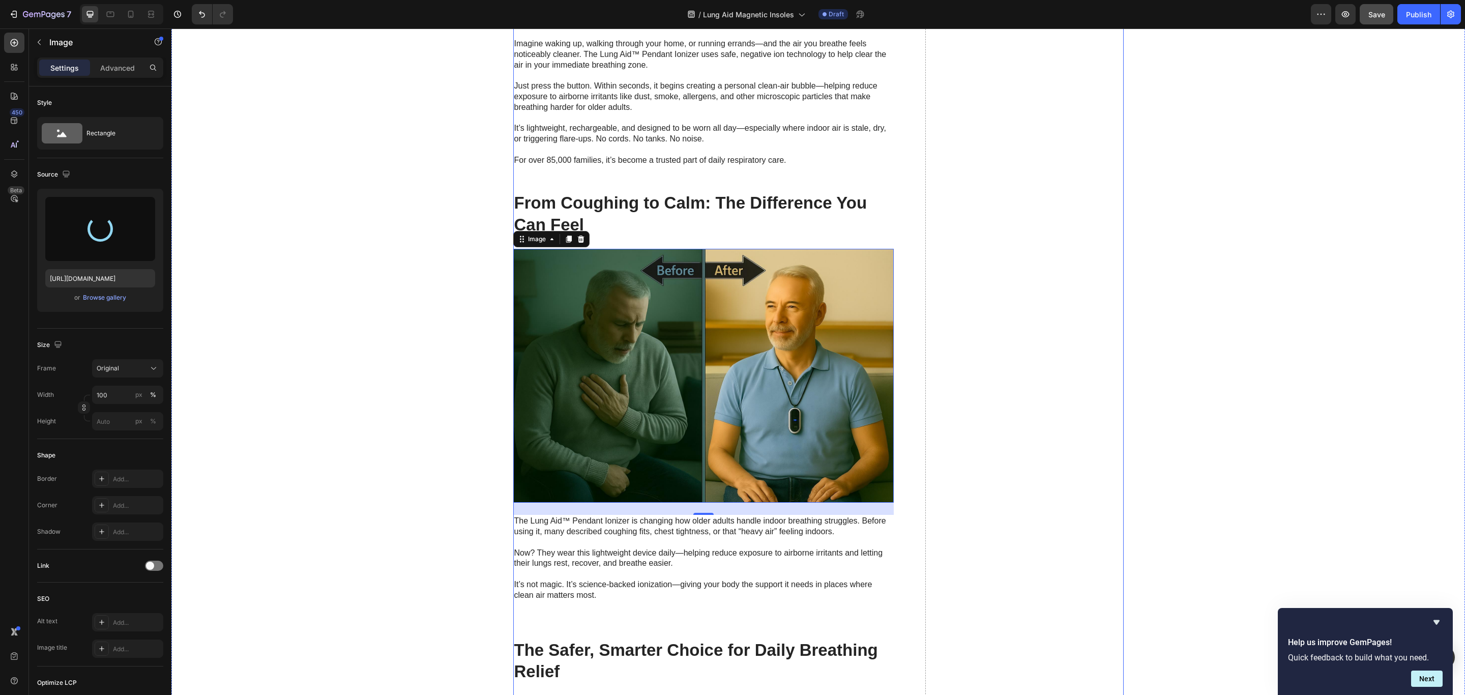
type input "[URL][DOMAIN_NAME]"
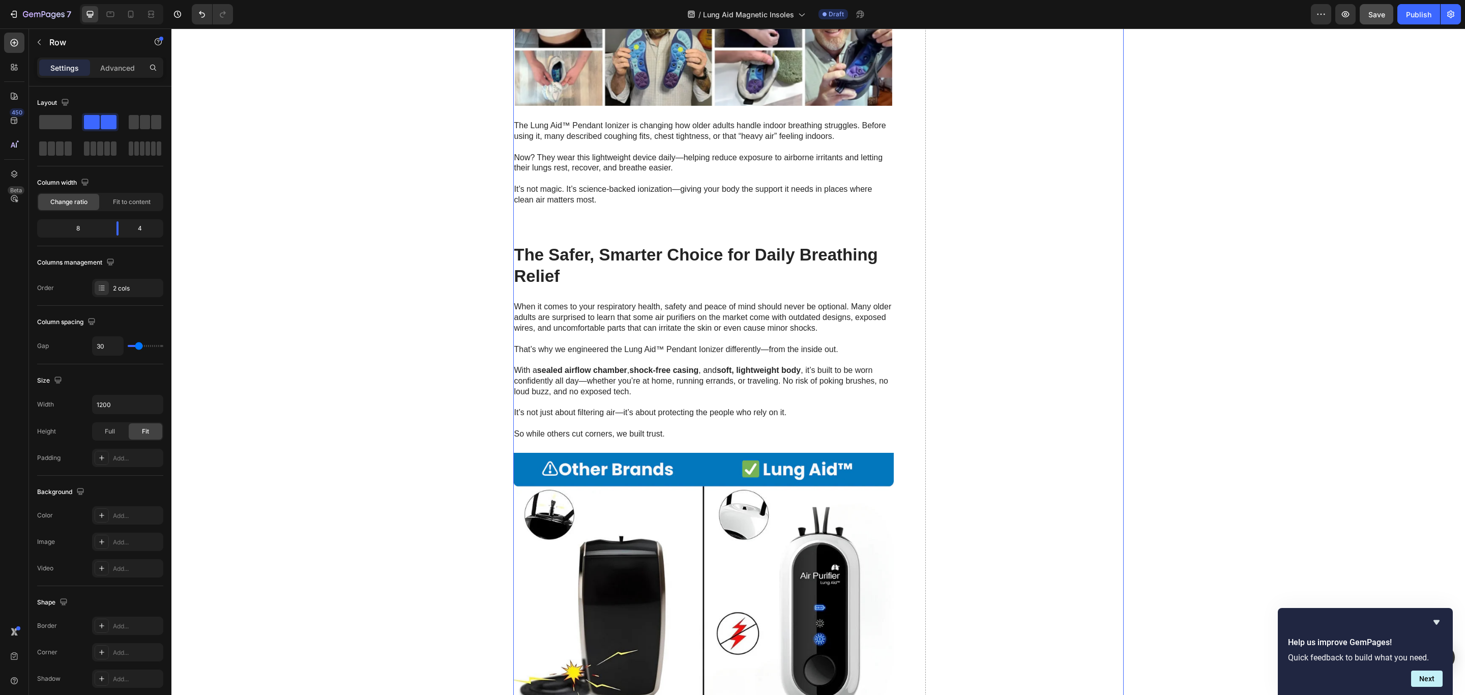
scroll to position [2900, 0]
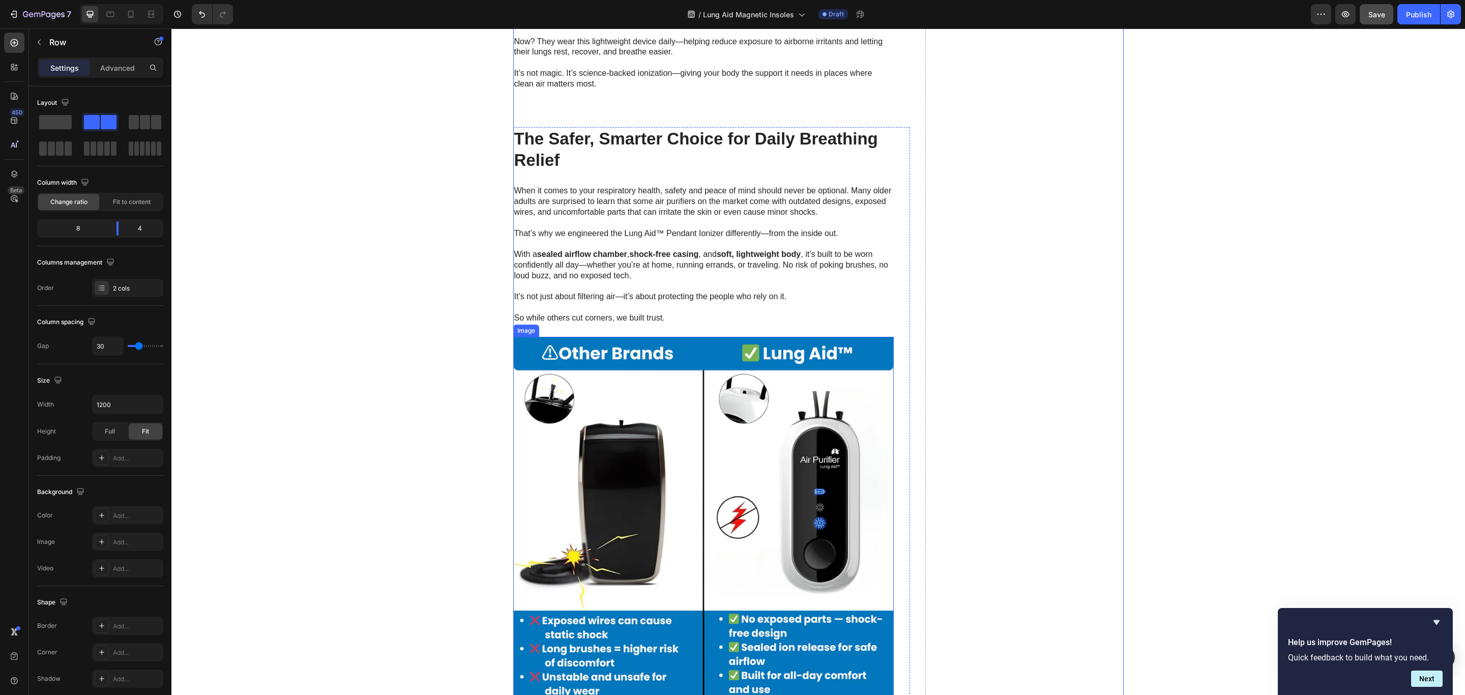
click at [783, 465] on img at bounding box center [703, 527] width 381 height 381
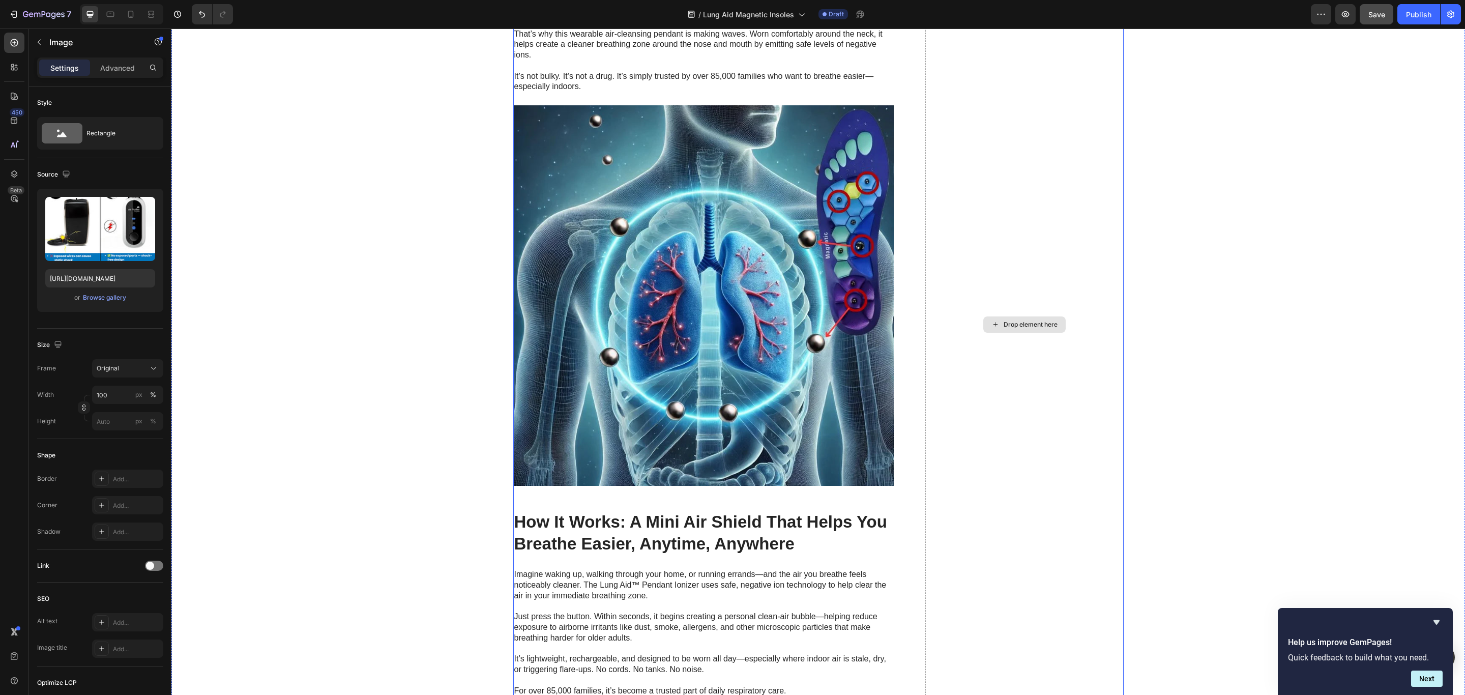
scroll to position [1679, 0]
